Goal: Task Accomplishment & Management: Use online tool/utility

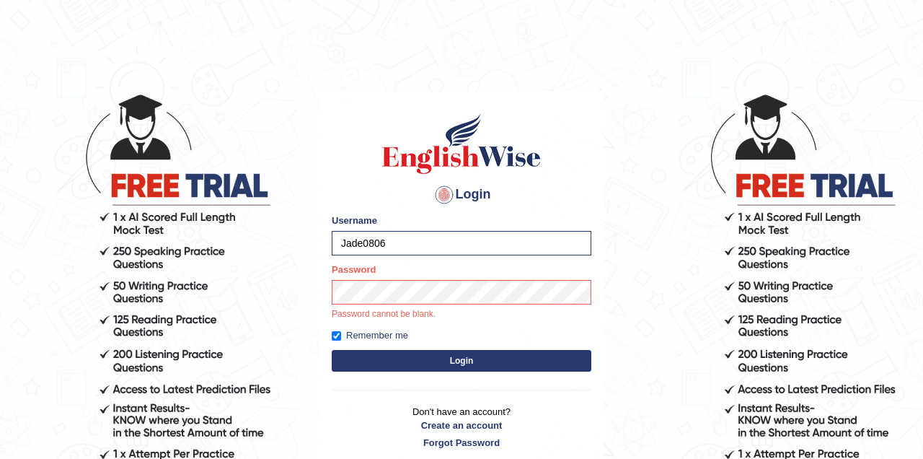
click at [448, 361] on button "Login" at bounding box center [462, 361] width 260 height 22
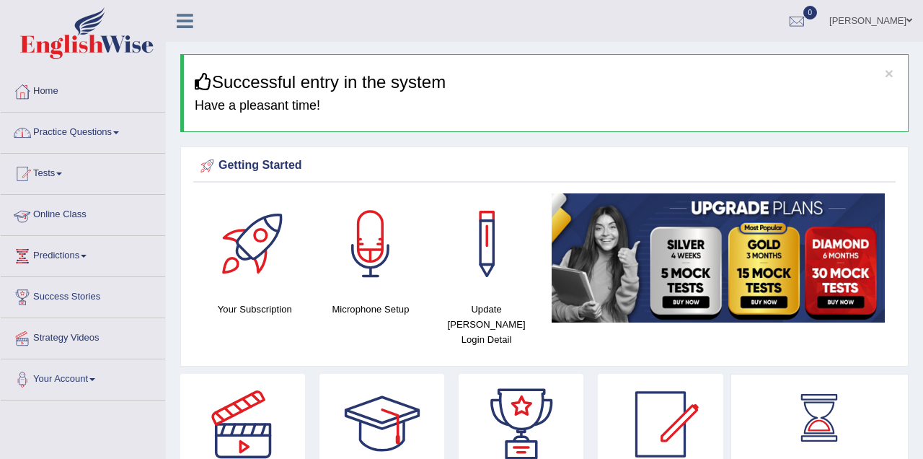
click at [109, 218] on link "Online Class" at bounding box center [83, 213] width 164 height 36
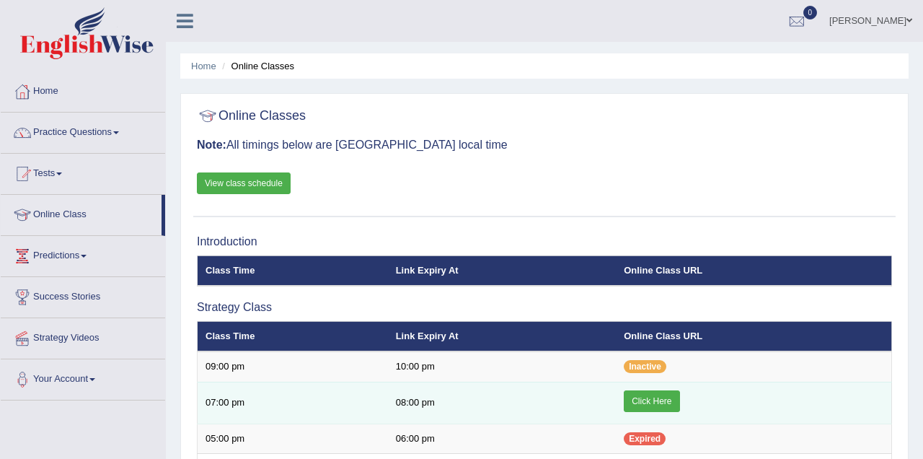
click at [671, 400] on link "Click Here" at bounding box center [652, 401] width 56 height 22
